Goal: Information Seeking & Learning: Learn about a topic

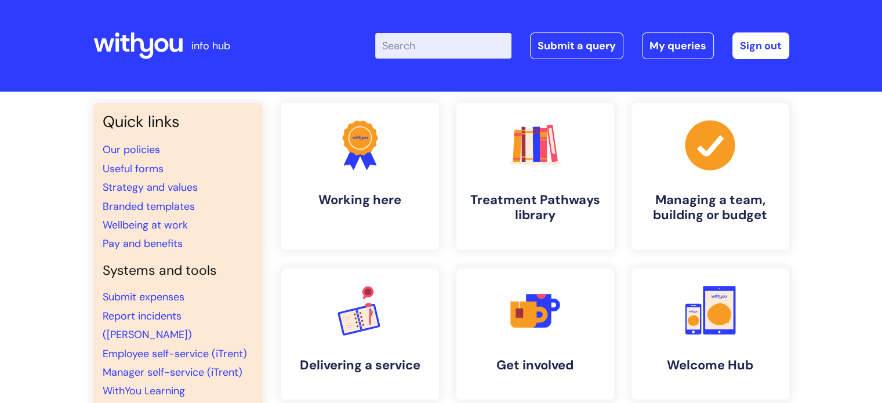
click at [459, 48] on input "Enter your search term here..." at bounding box center [443, 46] width 136 height 26
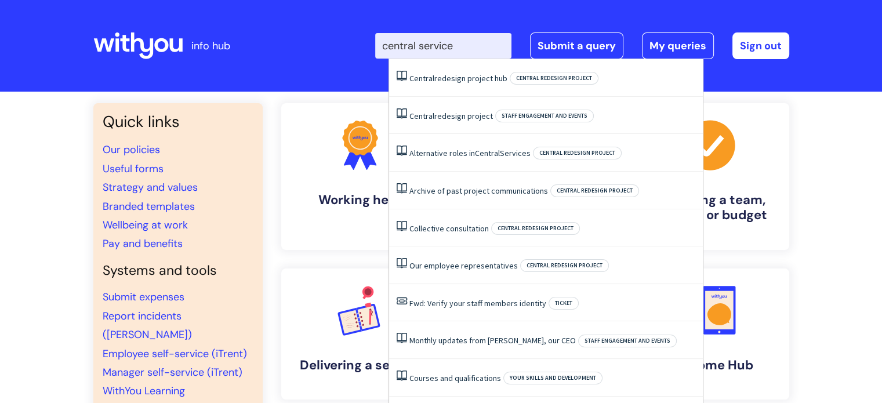
type input "central service"
click button "Search" at bounding box center [0, 0] width 0 height 0
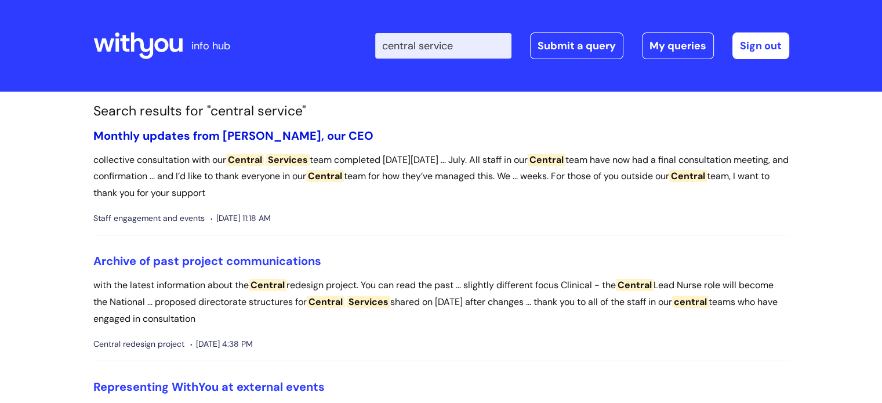
click at [239, 134] on link "Monthly updates from [PERSON_NAME], our CEO" at bounding box center [233, 135] width 280 height 15
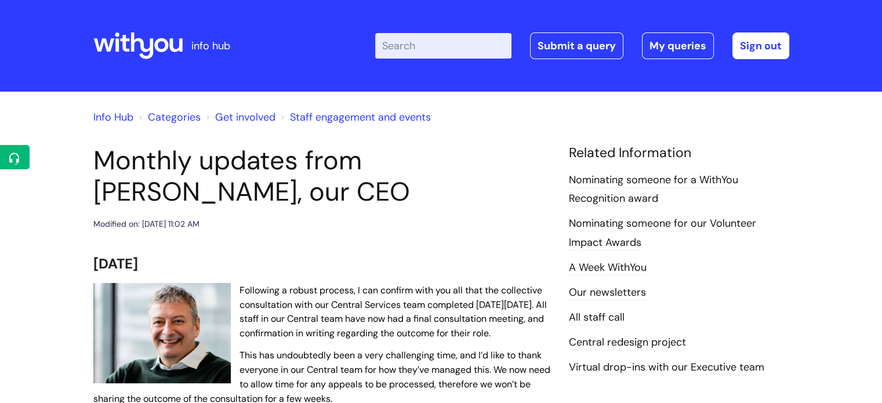
click at [436, 42] on input "Enter your search term here..." at bounding box center [443, 46] width 136 height 26
type input "central"
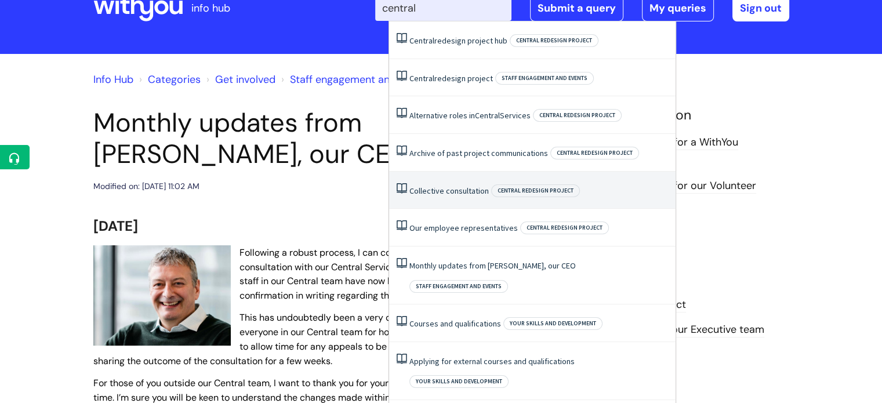
scroll to position [58, 0]
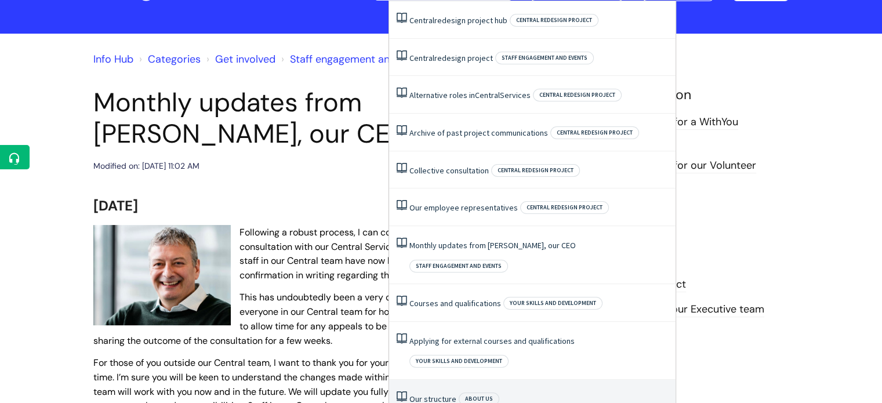
click at [432, 394] on link "Our structure" at bounding box center [433, 399] width 47 height 10
